Goal: Task Accomplishment & Management: Manage account settings

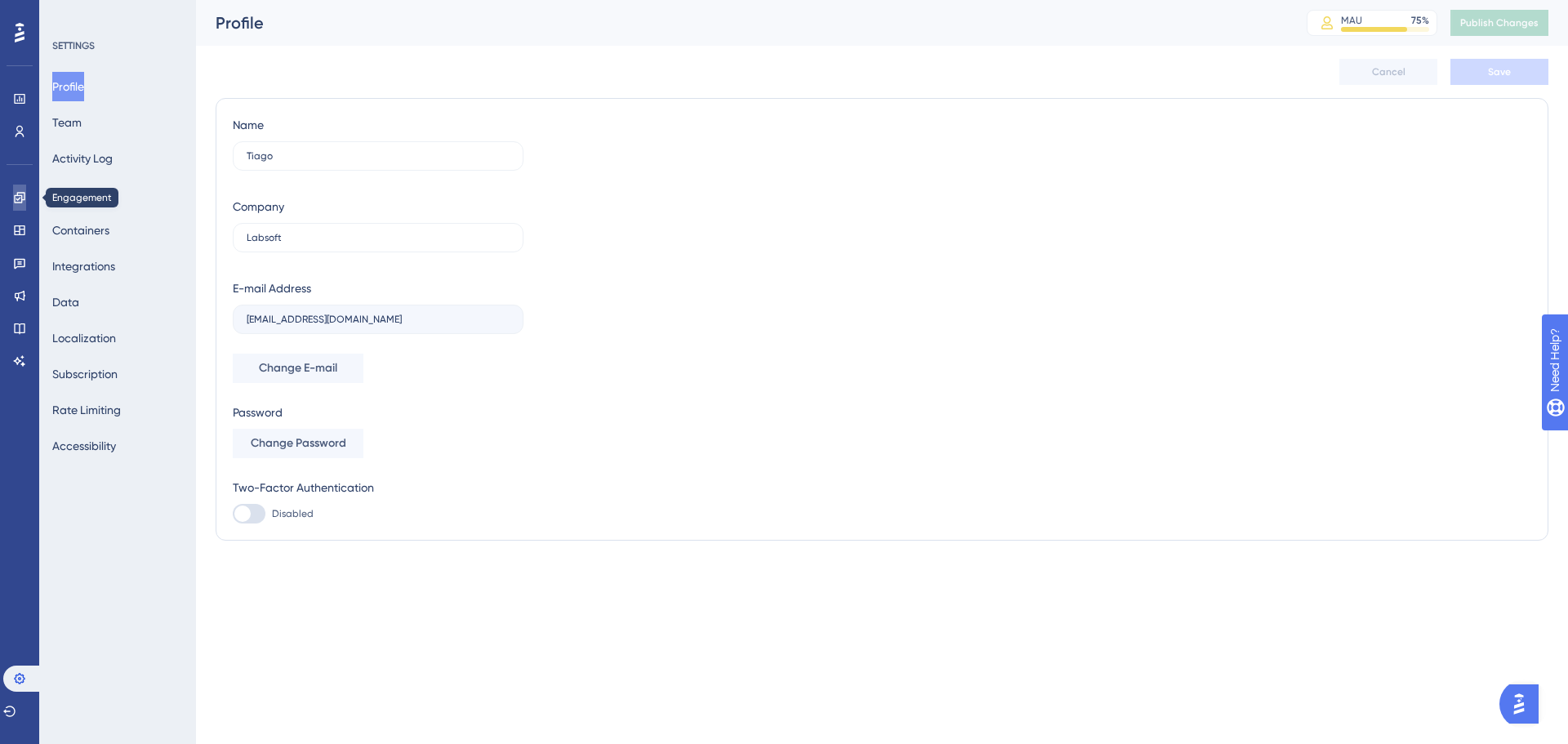
click at [18, 204] on link at bounding box center [18, 197] width 13 height 26
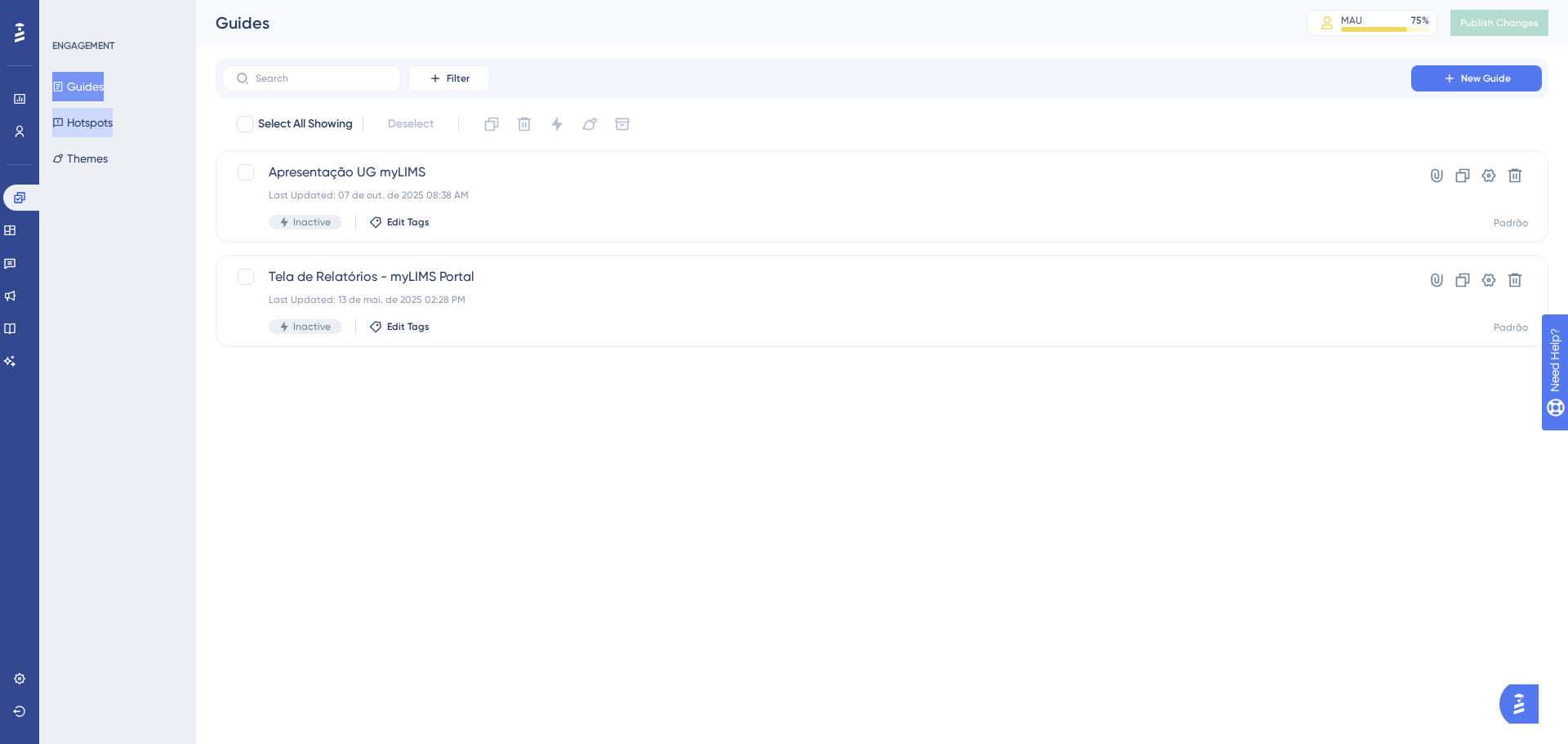
click at [76, 113] on button "Hotspots" at bounding box center [82, 122] width 60 height 29
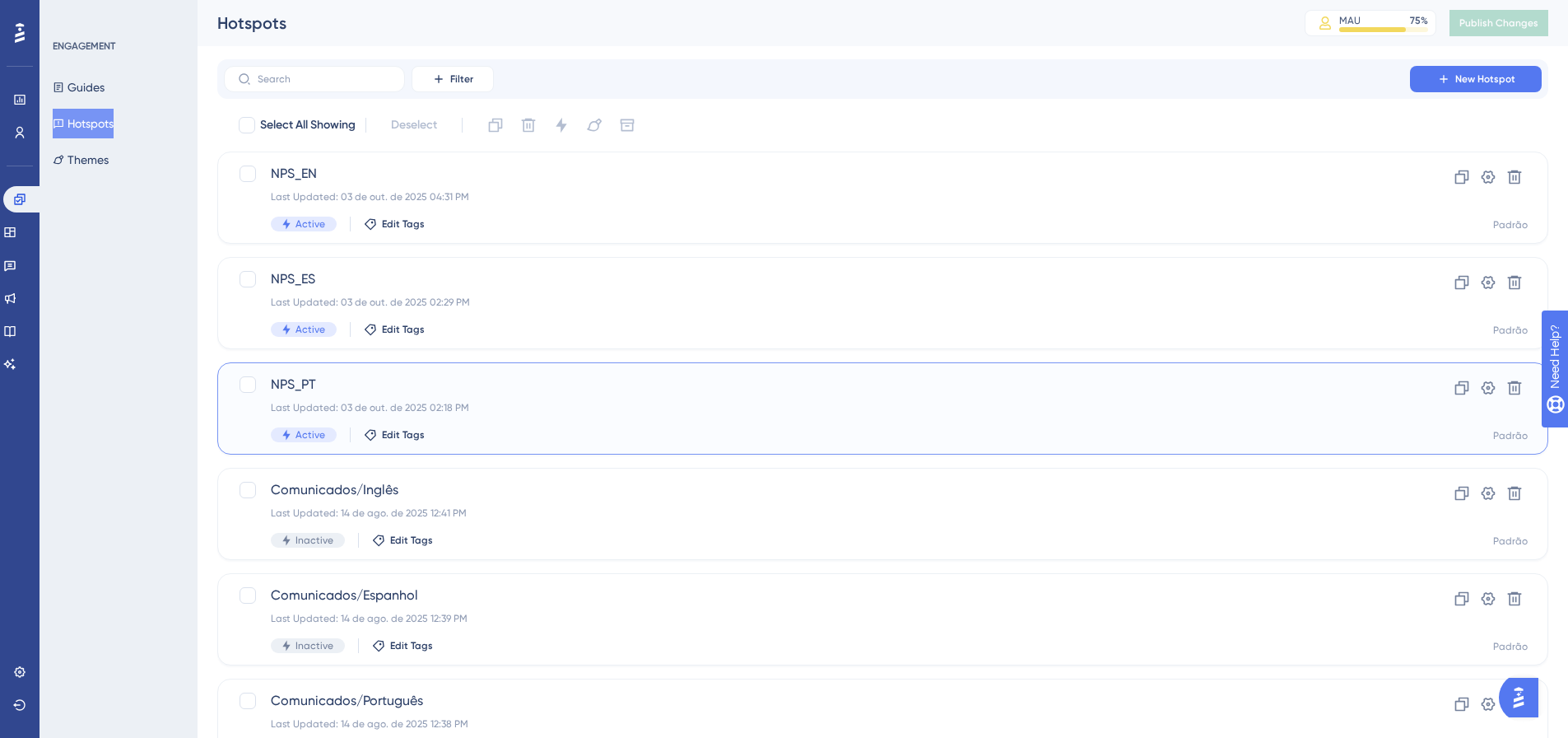
click at [570, 403] on div "Last Updated: 03 de out. de 2025 02:18 PM" at bounding box center [817, 407] width 1093 height 13
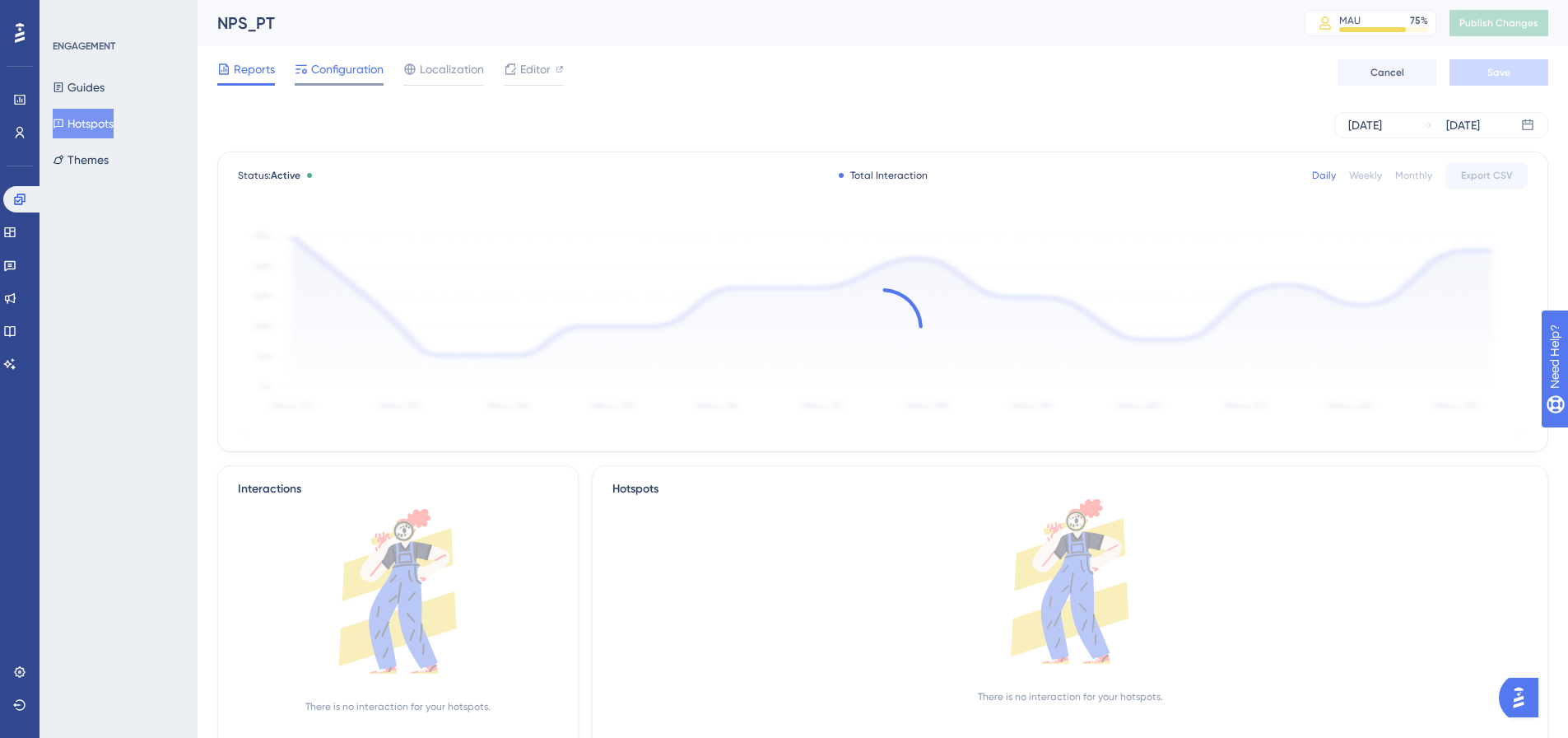
click at [338, 79] on div "Configuration" at bounding box center [338, 72] width 89 height 26
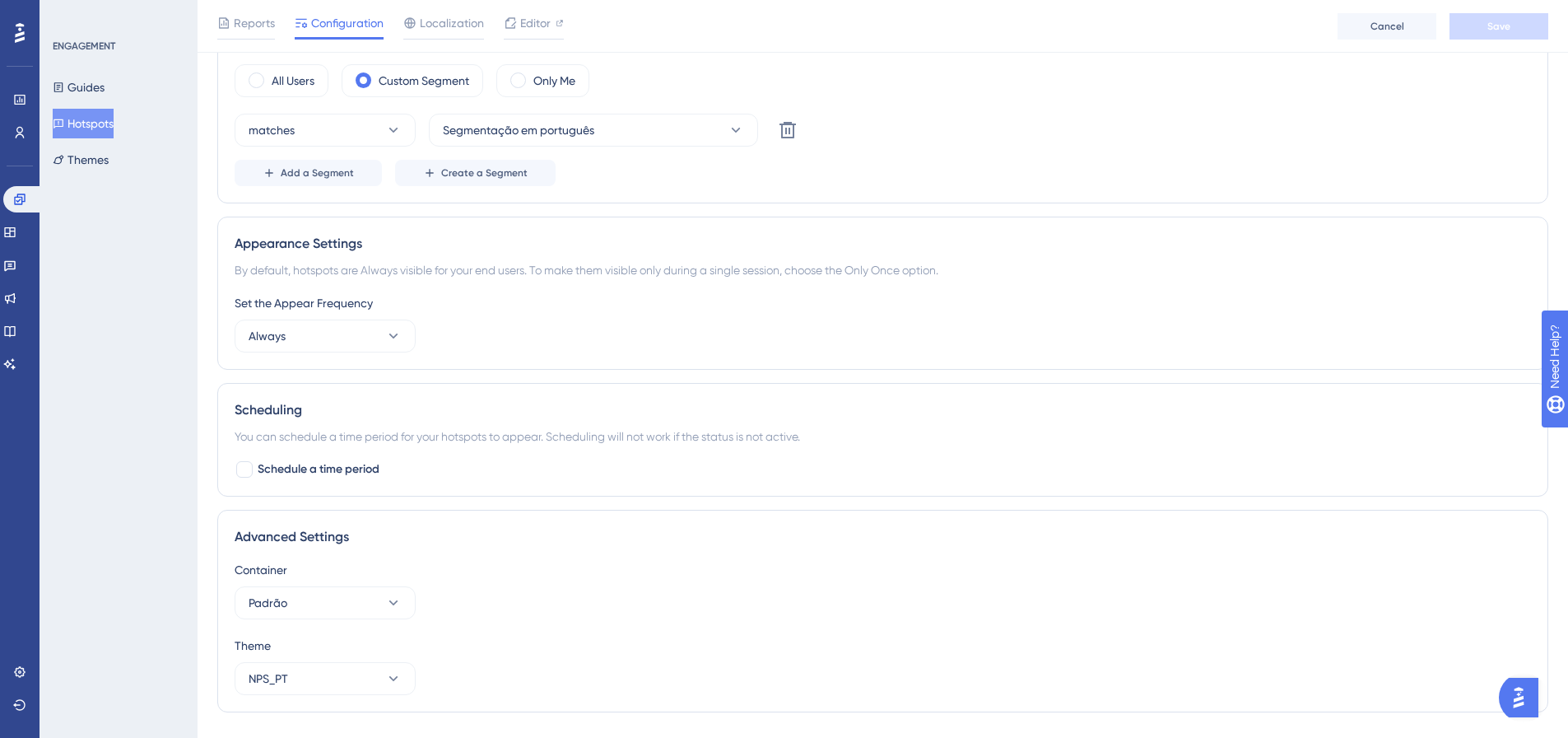
scroll to position [577, 0]
click at [371, 334] on button "Always" at bounding box center [325, 336] width 181 height 33
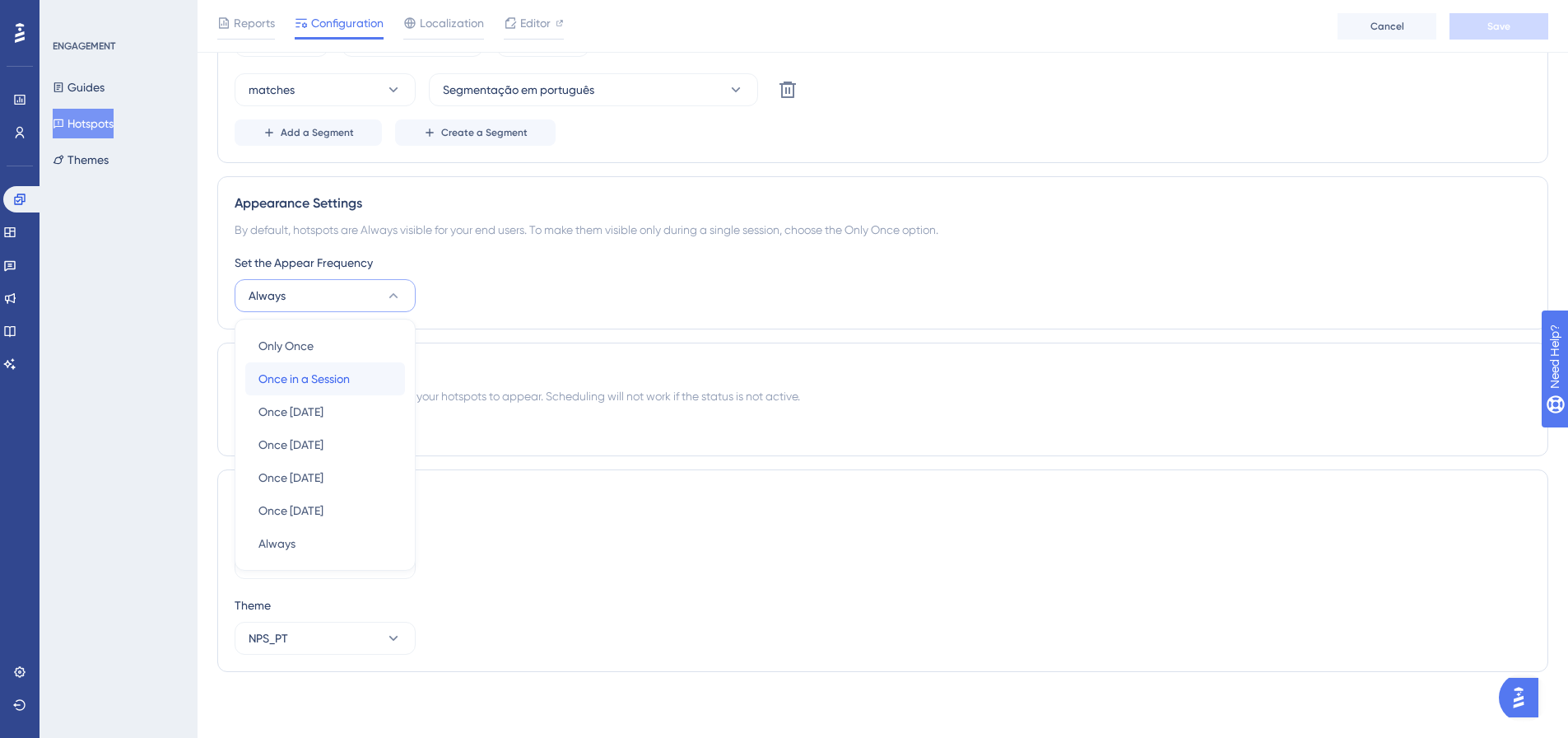
click at [325, 386] on span "Once in a Session" at bounding box center [303, 379] width 91 height 20
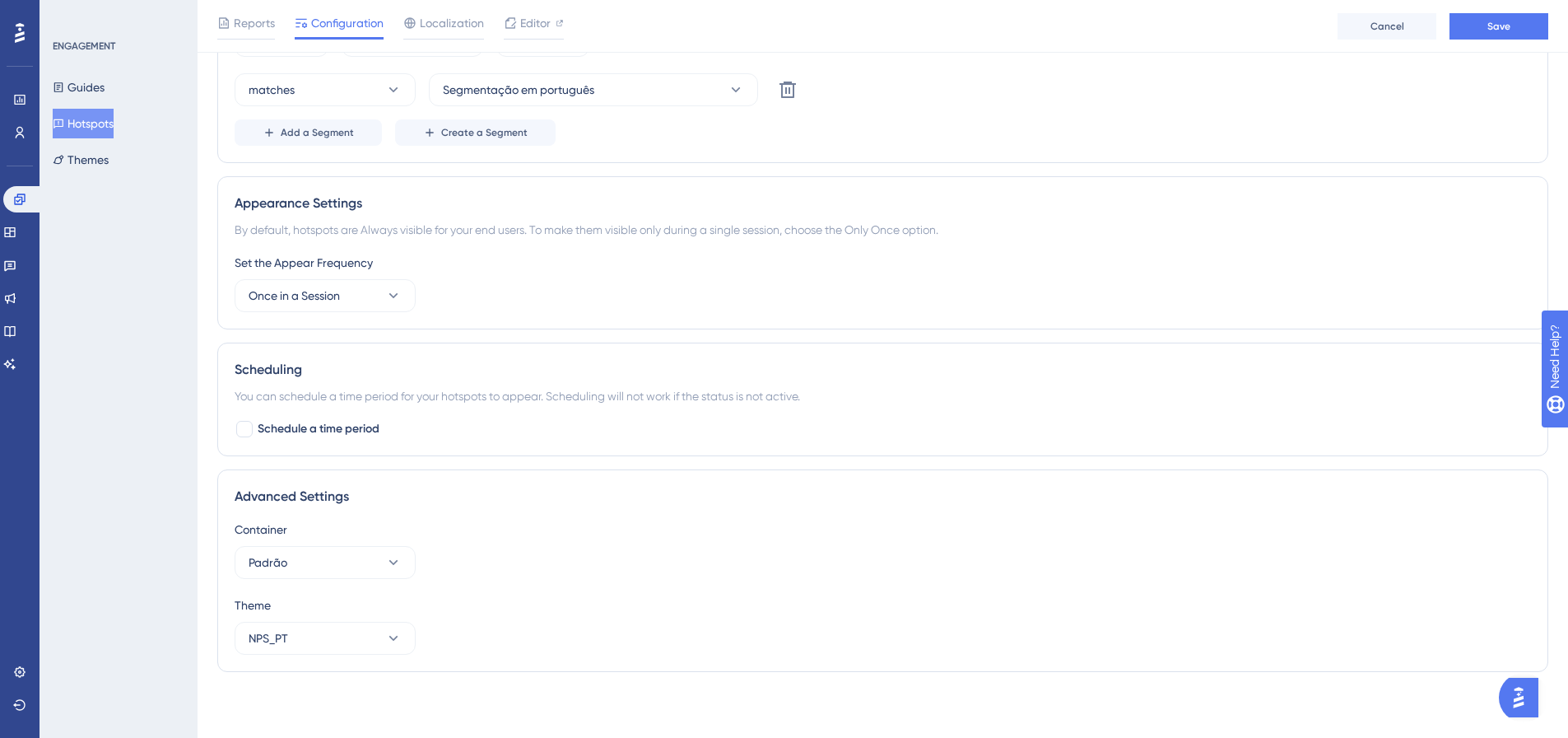
click at [1499, 41] on div "Reports Configuration Localization Editor Cancel Save" at bounding box center [882, 26] width 1370 height 53
click at [1497, 34] on button "Save" at bounding box center [1499, 25] width 99 height 26
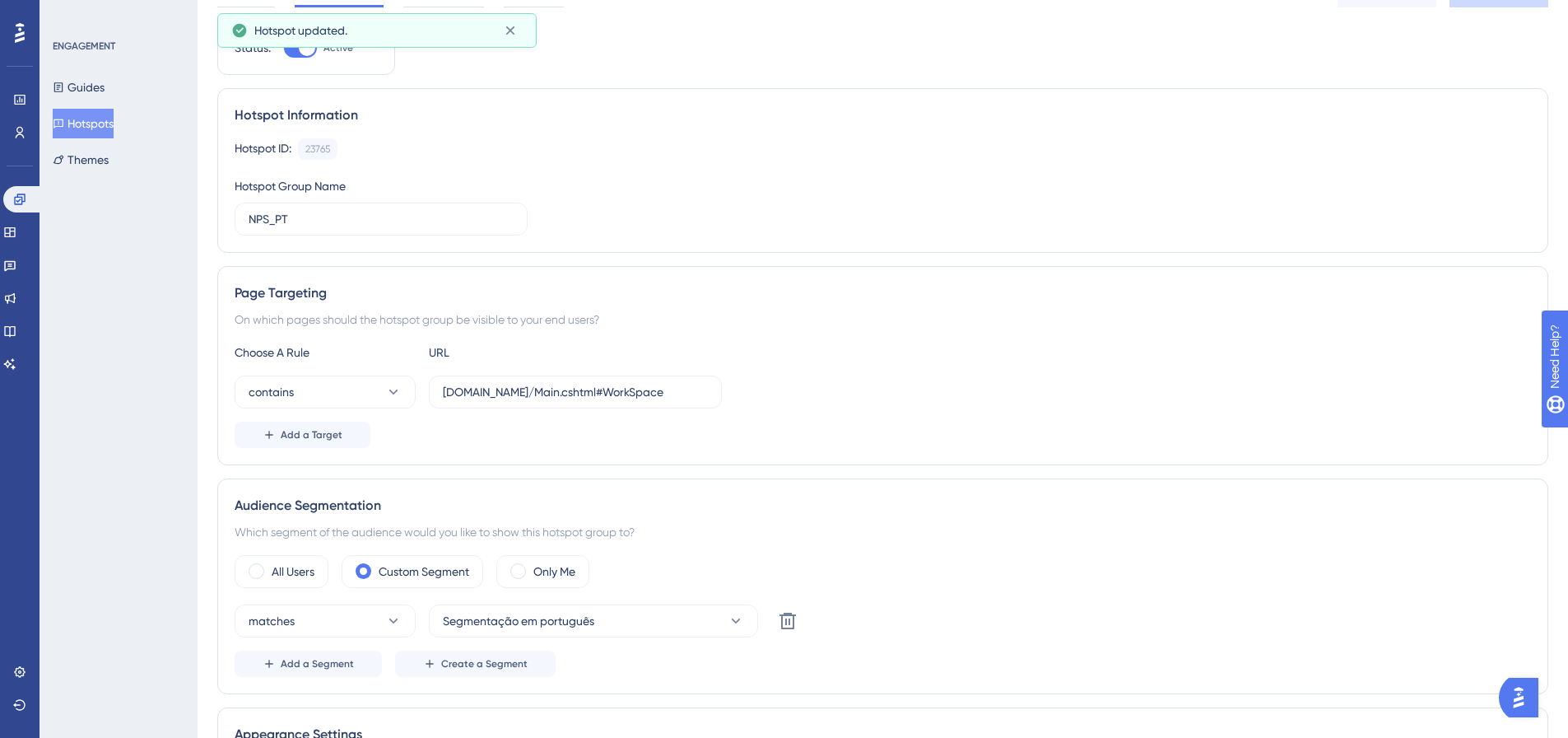
scroll to position [0, 0]
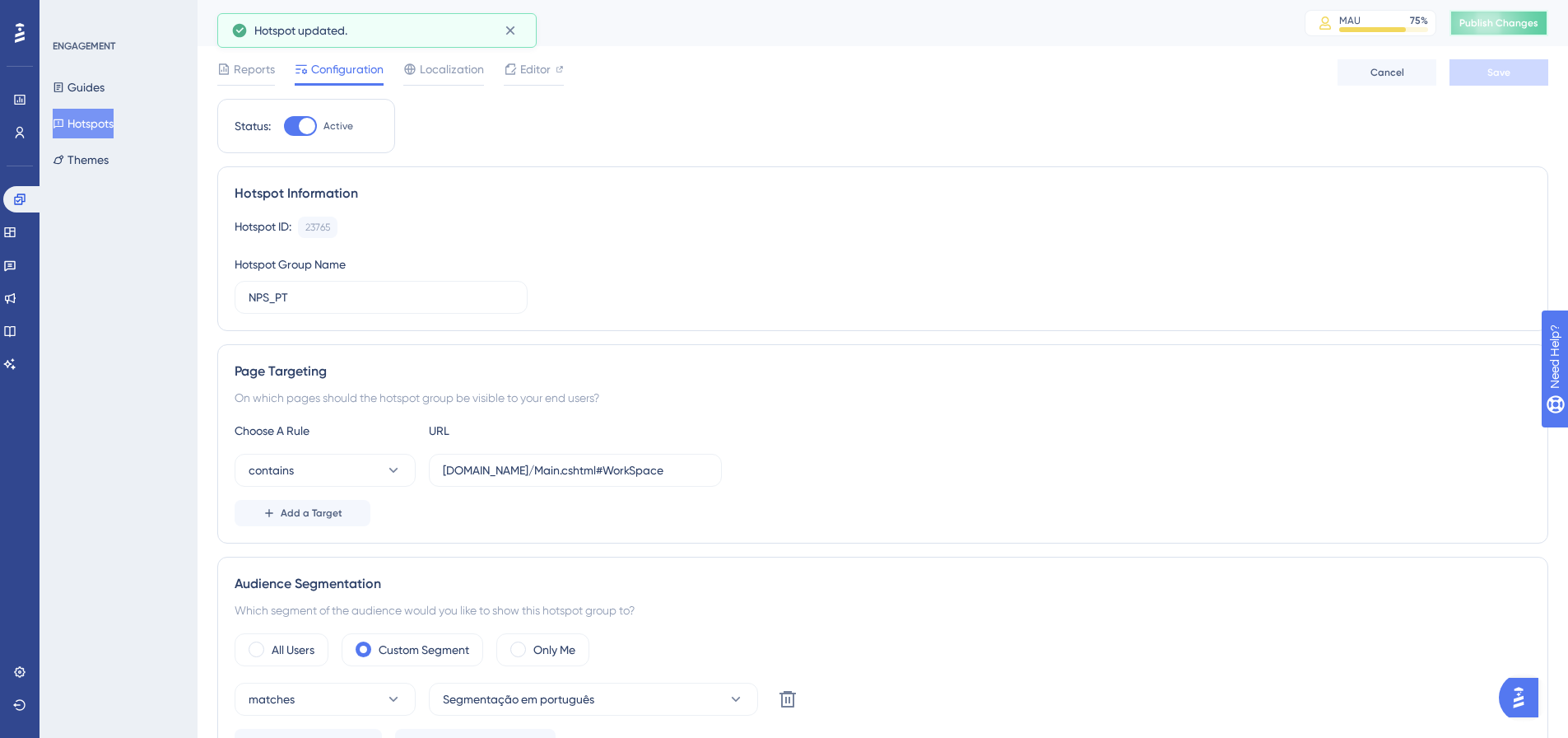
click at [1515, 14] on button "Publish Changes" at bounding box center [1499, 23] width 99 height 26
click at [108, 127] on button "Hotspots" at bounding box center [83, 123] width 61 height 29
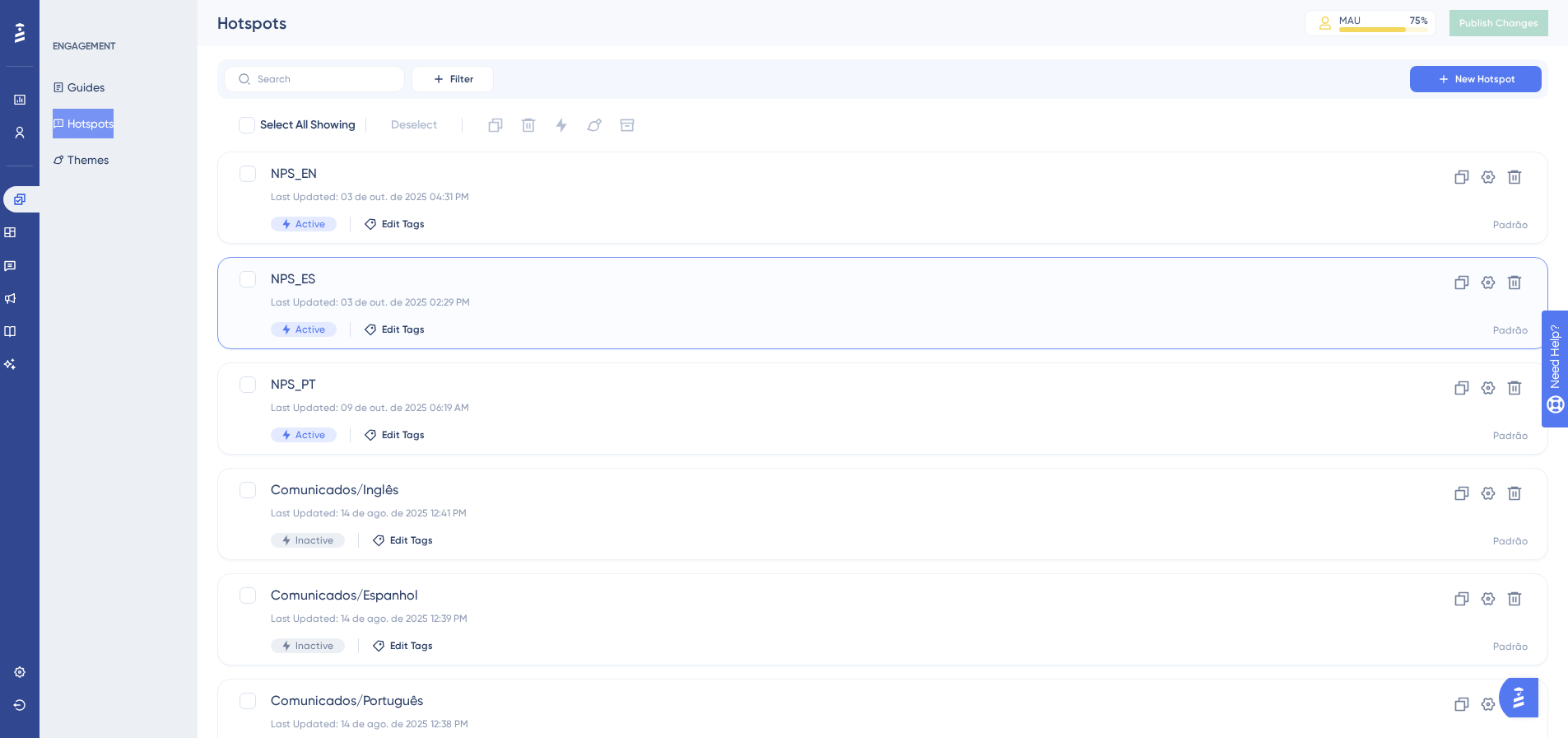
click at [656, 313] on div "NPS_ES Last Updated: 03 de out. de 2025 02:29 PM Active Edit Tags" at bounding box center [817, 302] width 1093 height 68
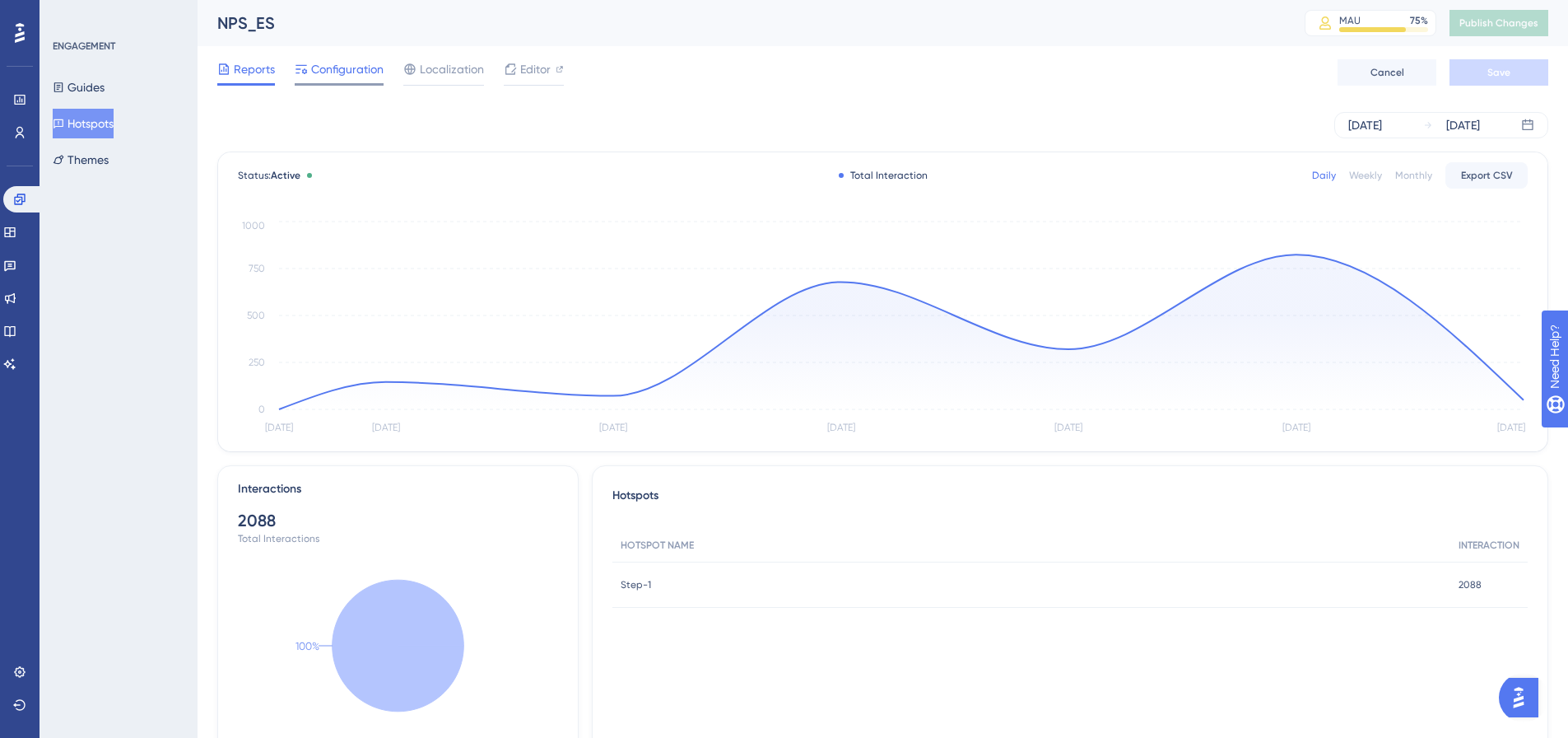
click at [348, 65] on span "Configuration" at bounding box center [347, 69] width 72 height 20
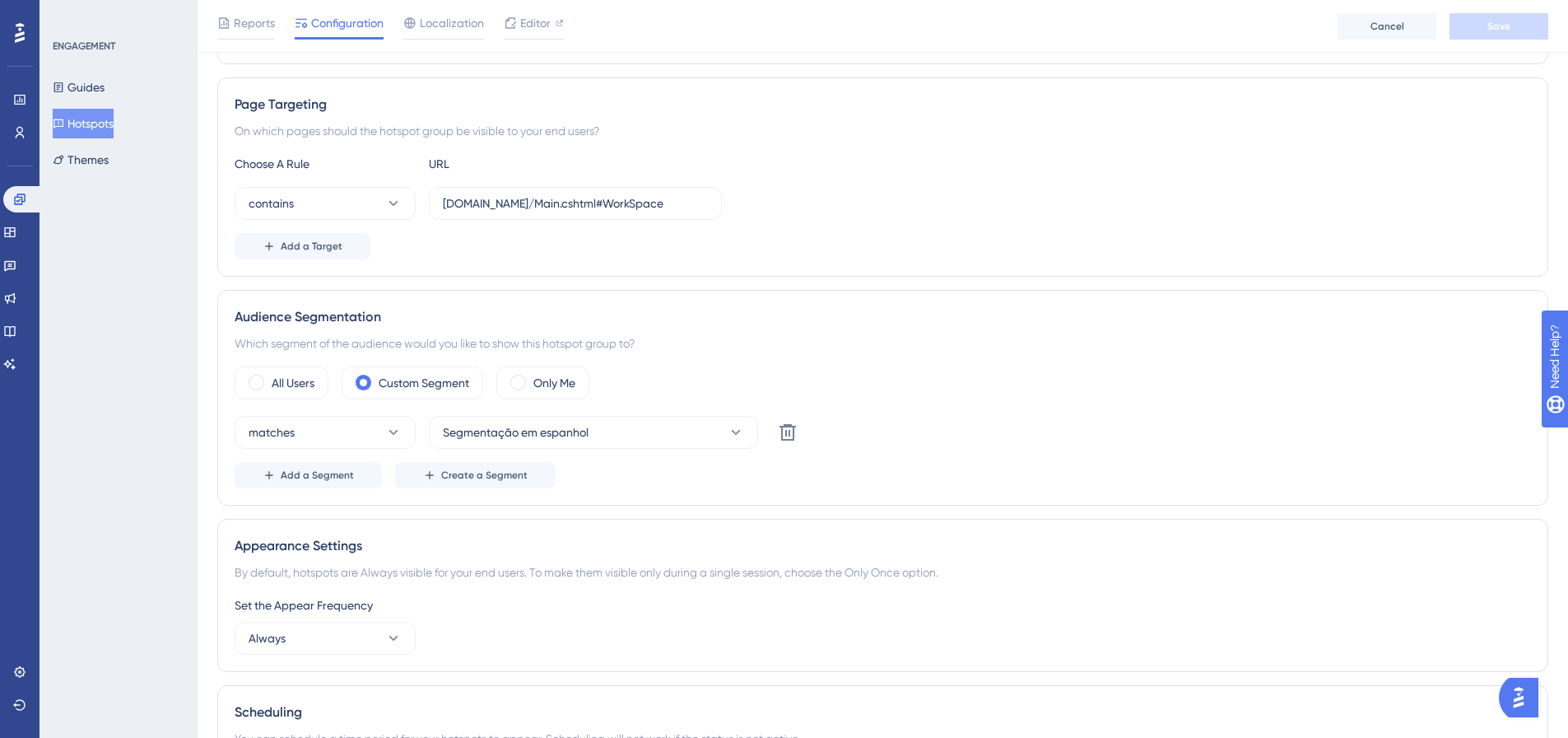
scroll to position [330, 0]
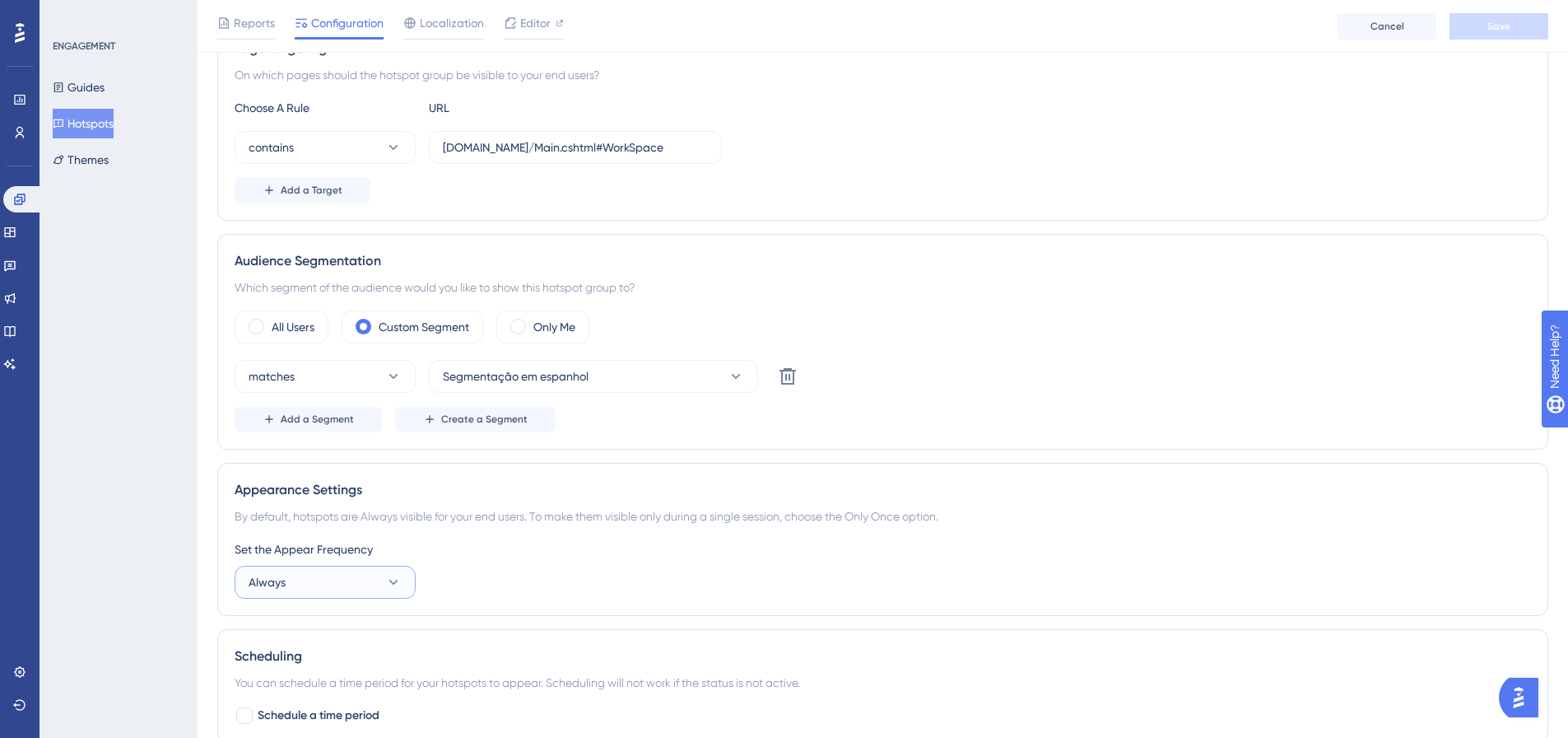
click at [381, 581] on button "Always" at bounding box center [325, 582] width 181 height 33
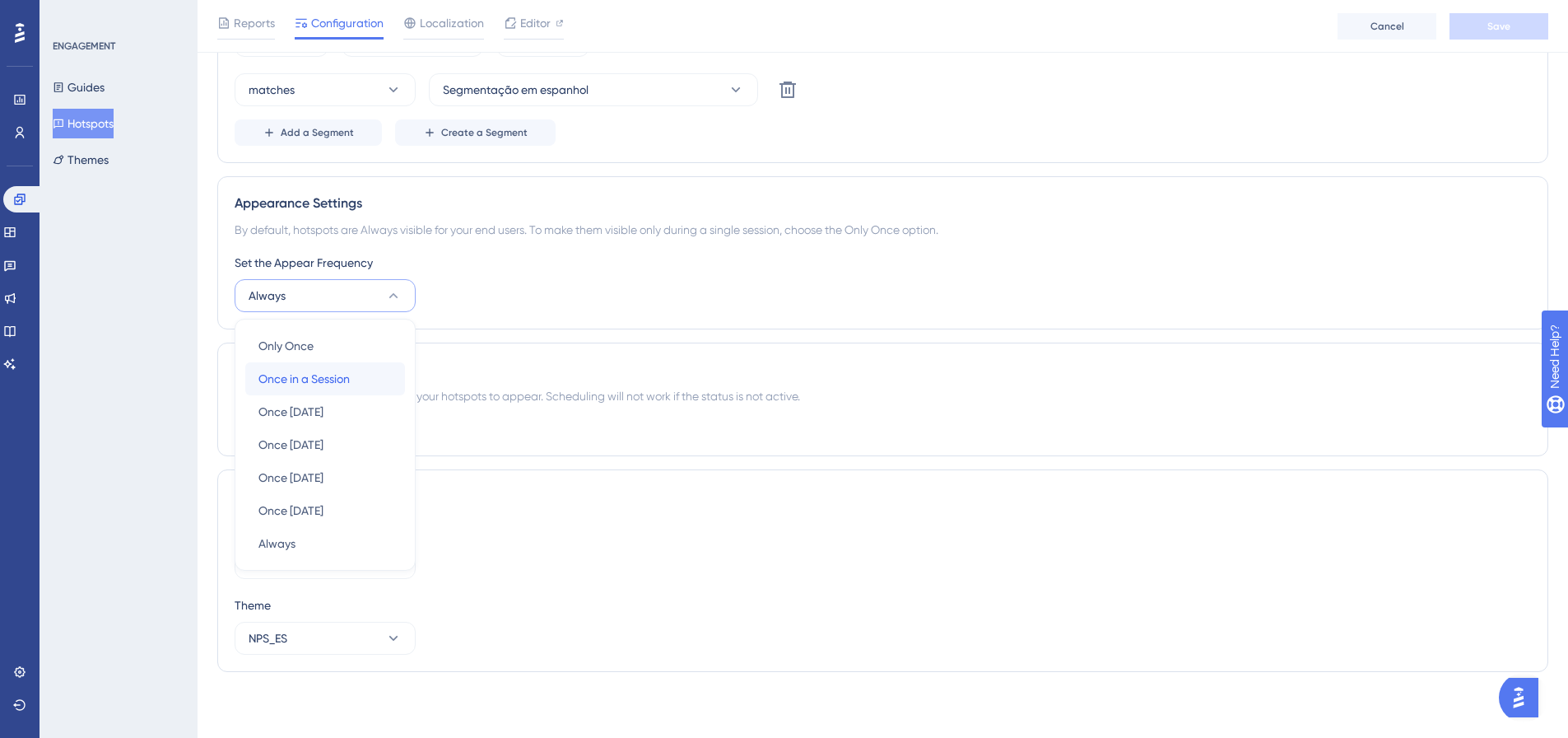
click at [329, 380] on span "Once in a Session" at bounding box center [303, 379] width 91 height 20
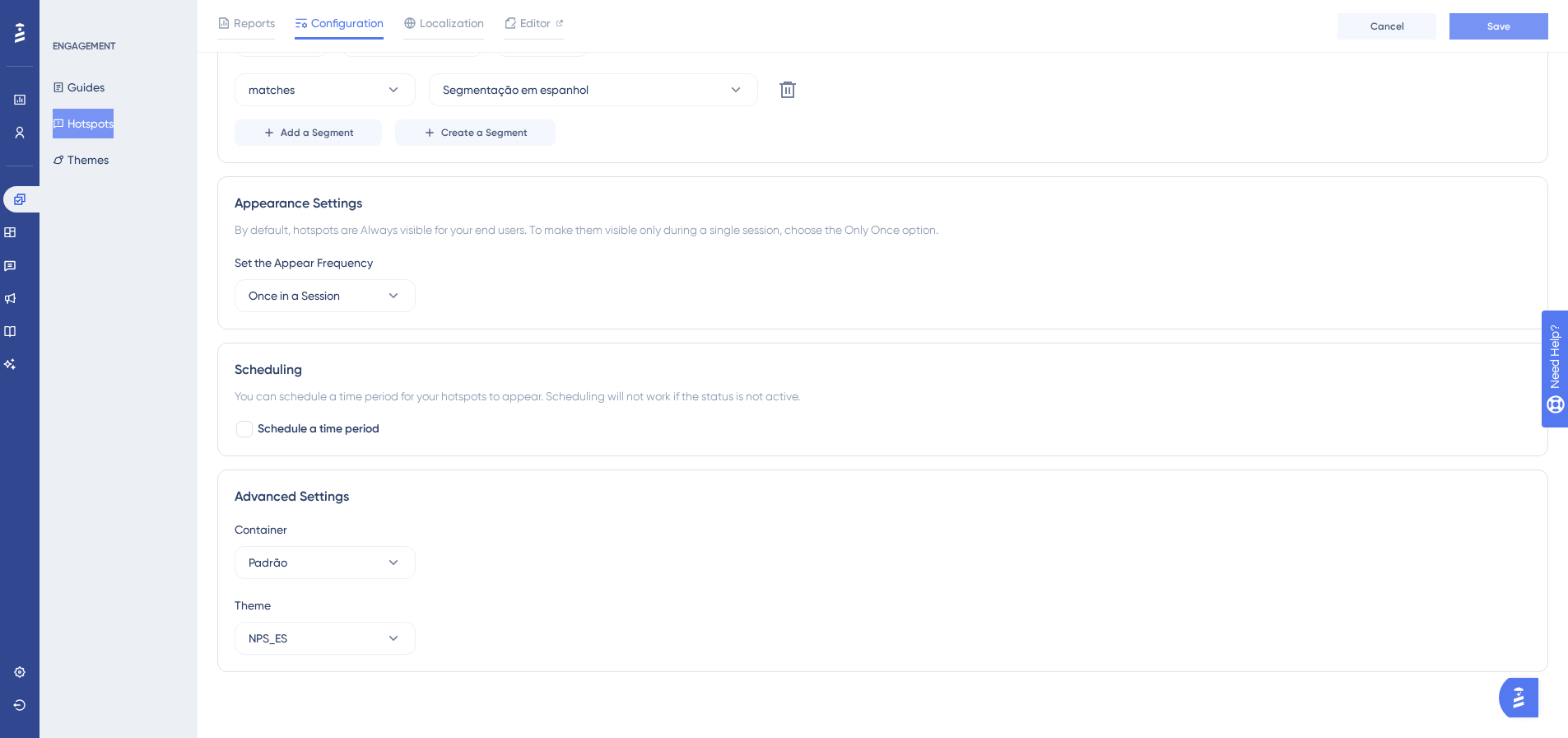
click at [1501, 36] on button "Save" at bounding box center [1499, 25] width 99 height 26
click at [104, 127] on button "Hotspots" at bounding box center [83, 123] width 61 height 29
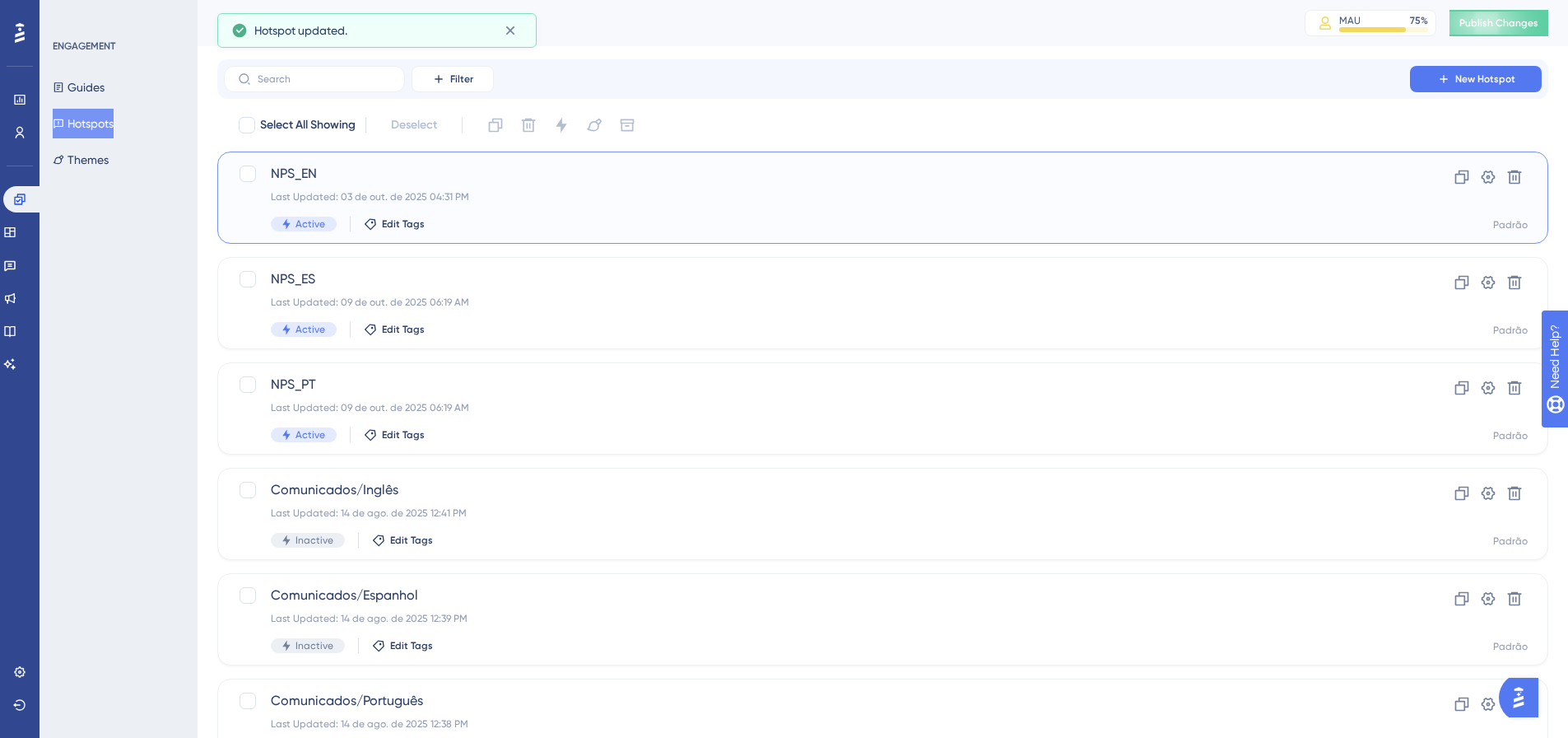
click at [532, 167] on span "NPS_EN" at bounding box center [817, 173] width 1093 height 20
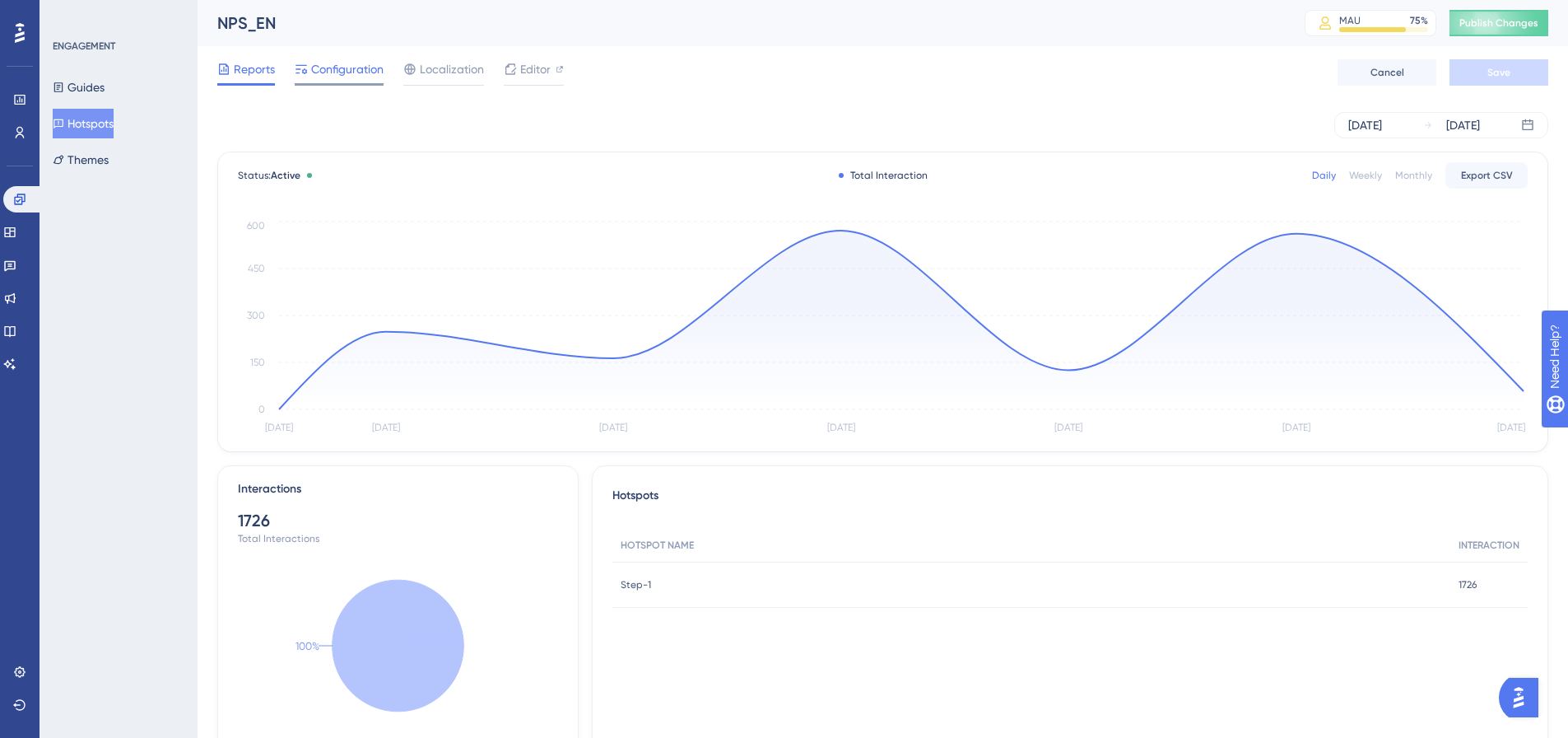
click at [338, 69] on span "Configuration" at bounding box center [347, 69] width 72 height 20
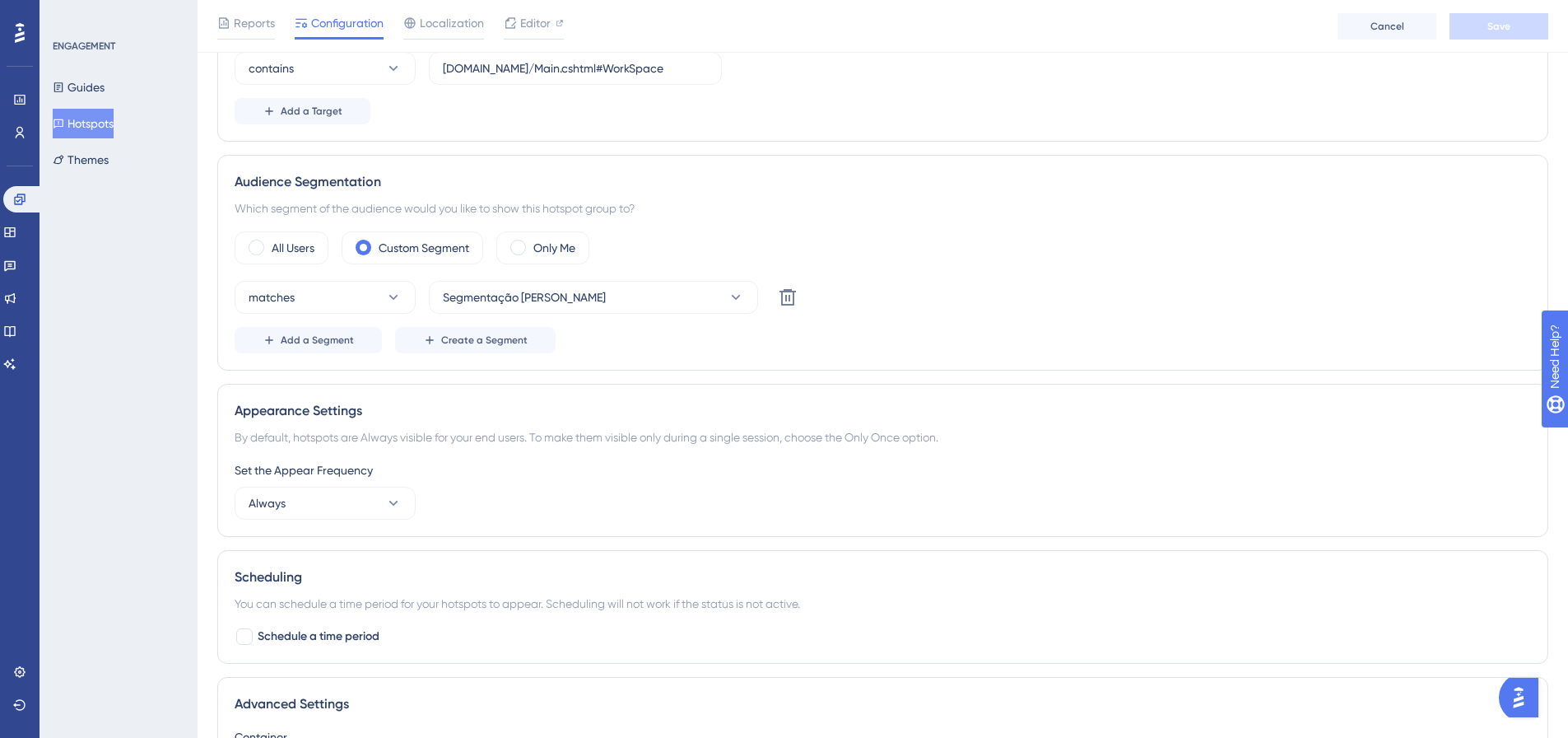
scroll to position [412, 0]
click at [402, 489] on button "Always" at bounding box center [325, 500] width 181 height 33
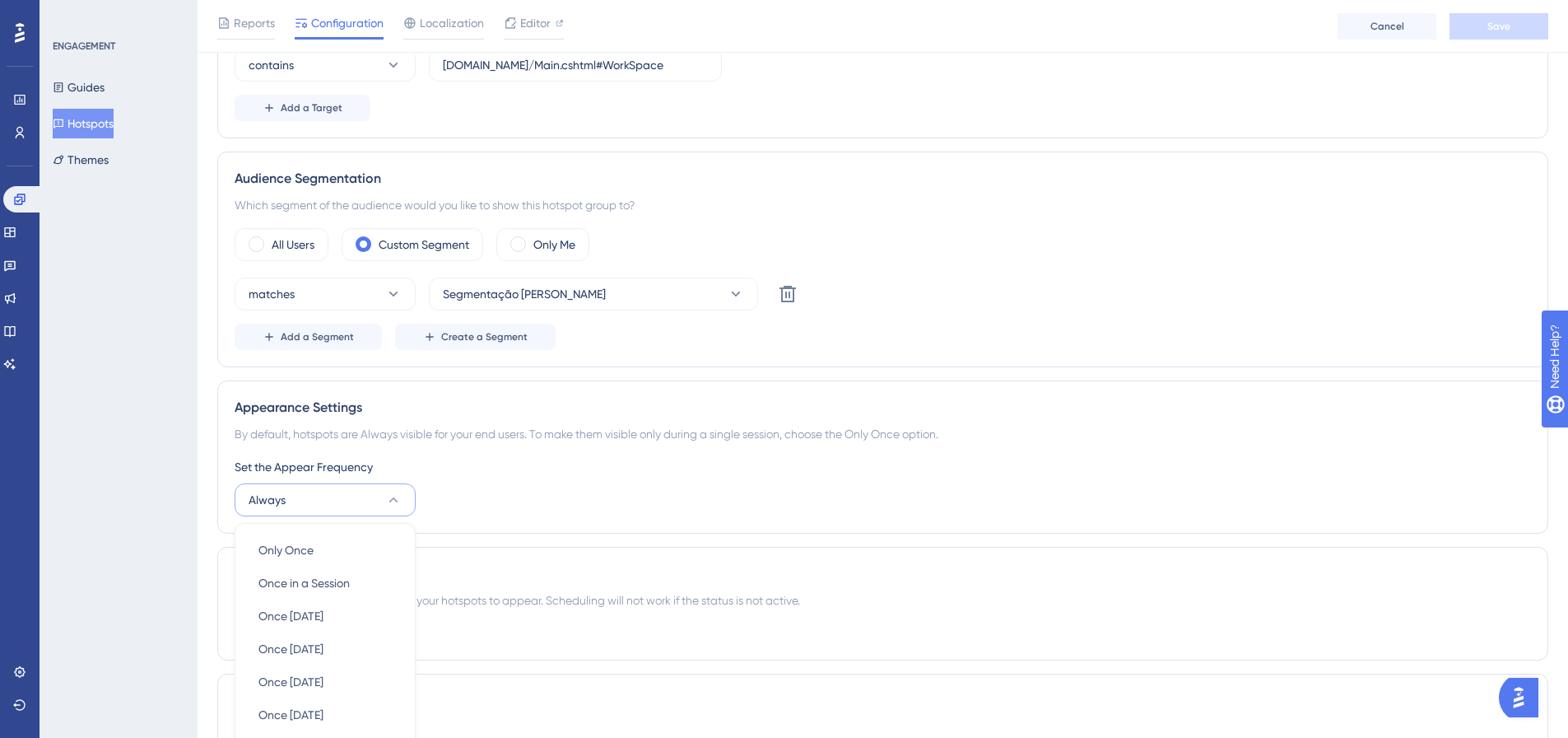
scroll to position [617, 0]
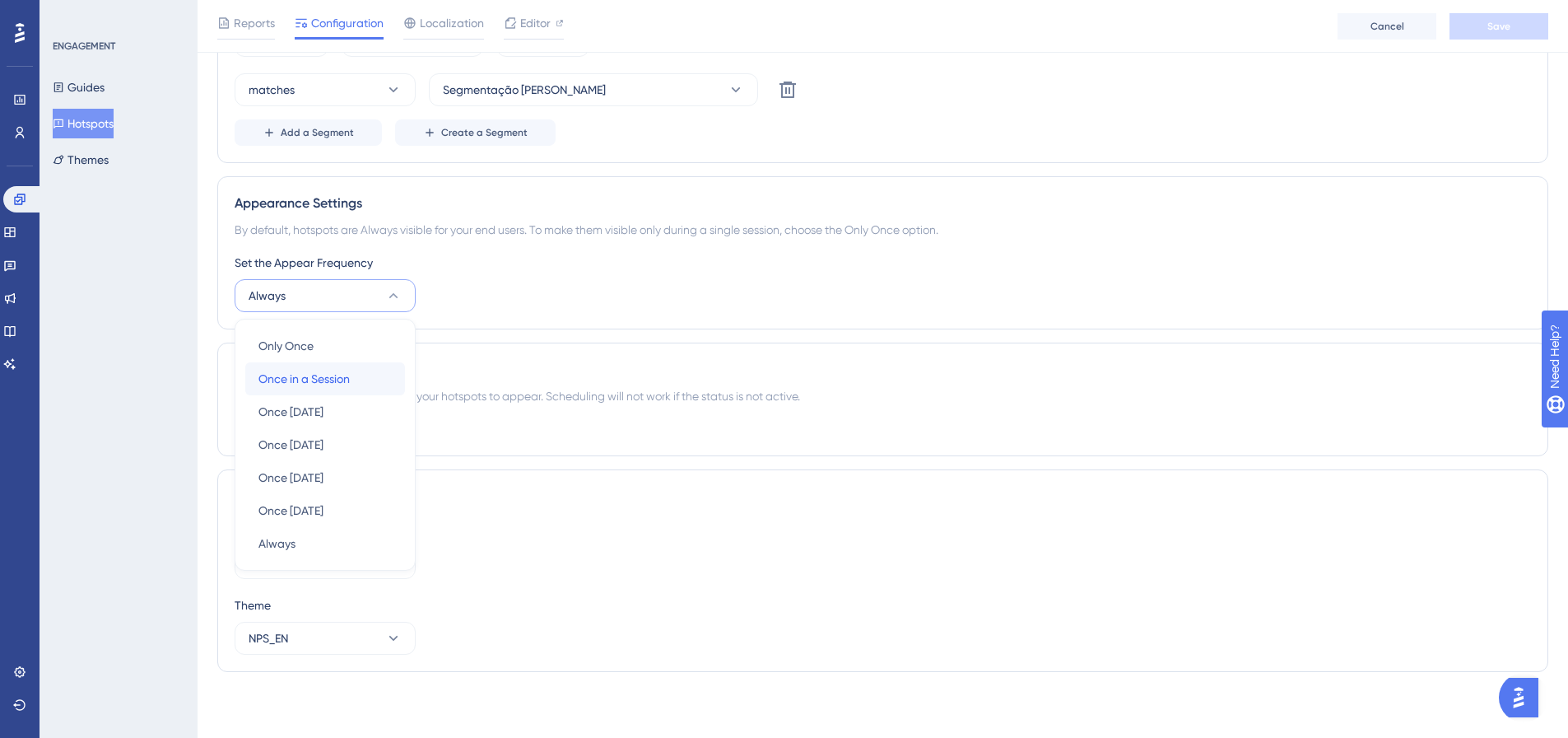
click at [372, 374] on div "Once in a Session Once in a Session" at bounding box center [325, 379] width 133 height 33
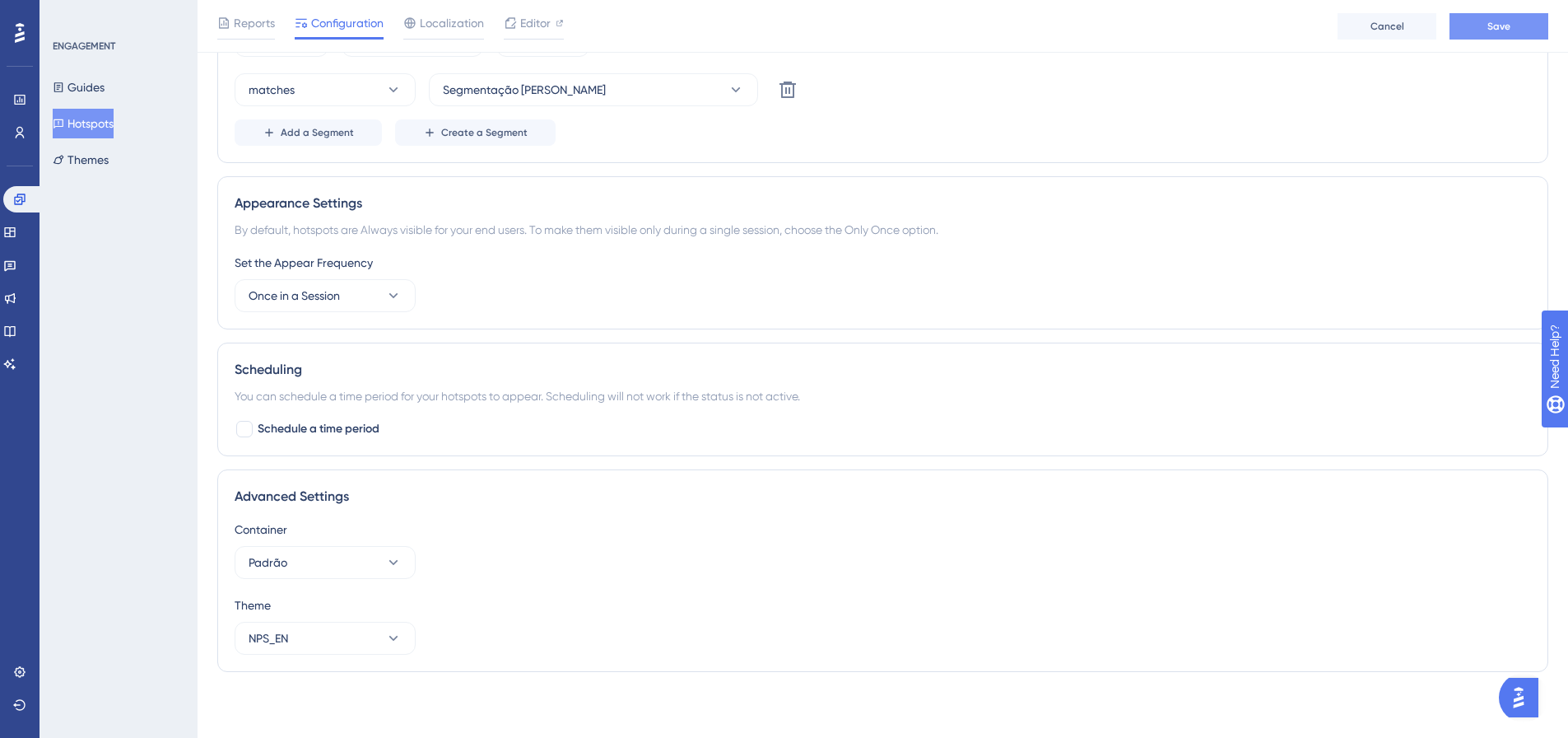
click at [1499, 20] on span "Save" at bounding box center [1500, 25] width 23 height 13
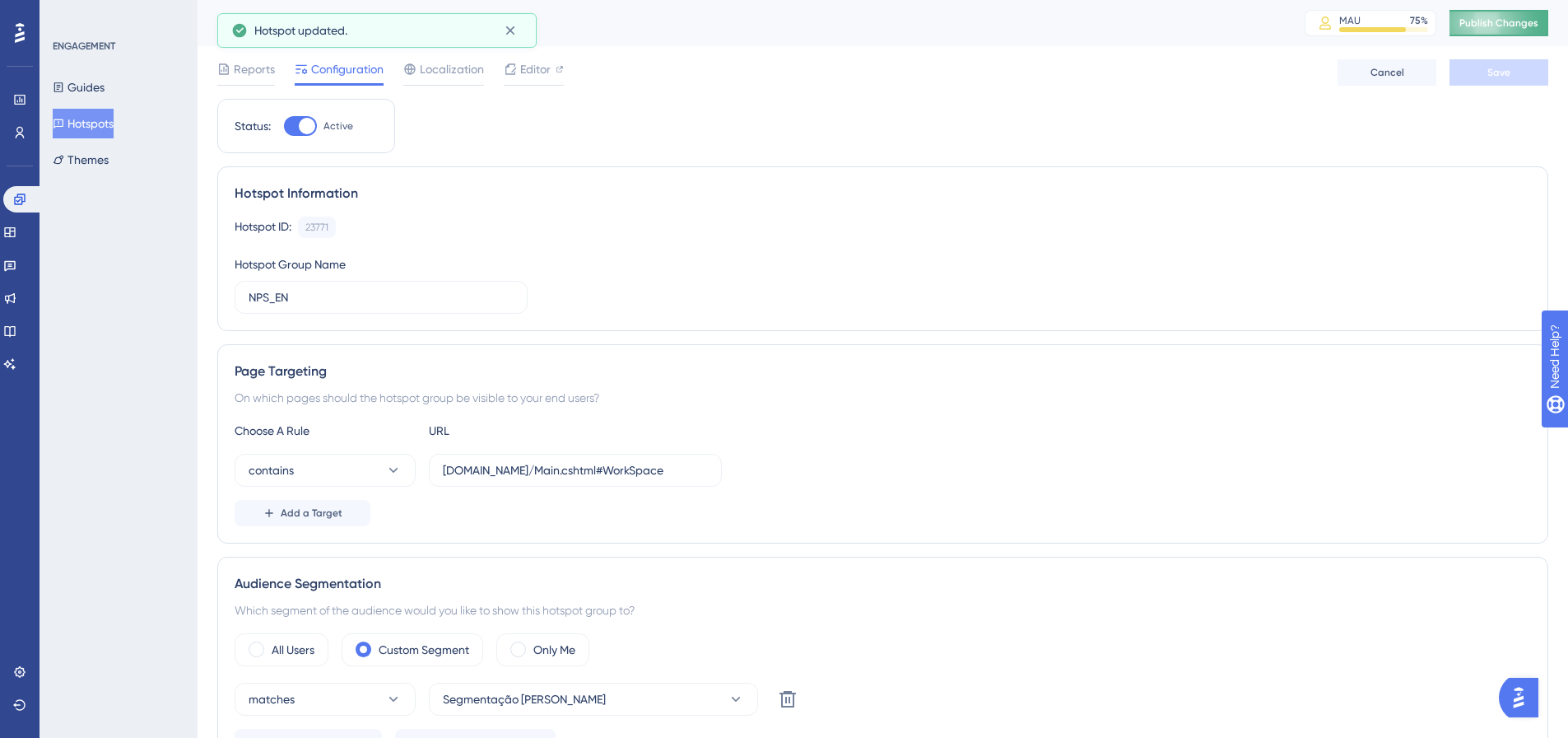
click at [1494, 32] on button "Publish Changes" at bounding box center [1499, 23] width 99 height 26
